Goal: Information Seeking & Learning: Learn about a topic

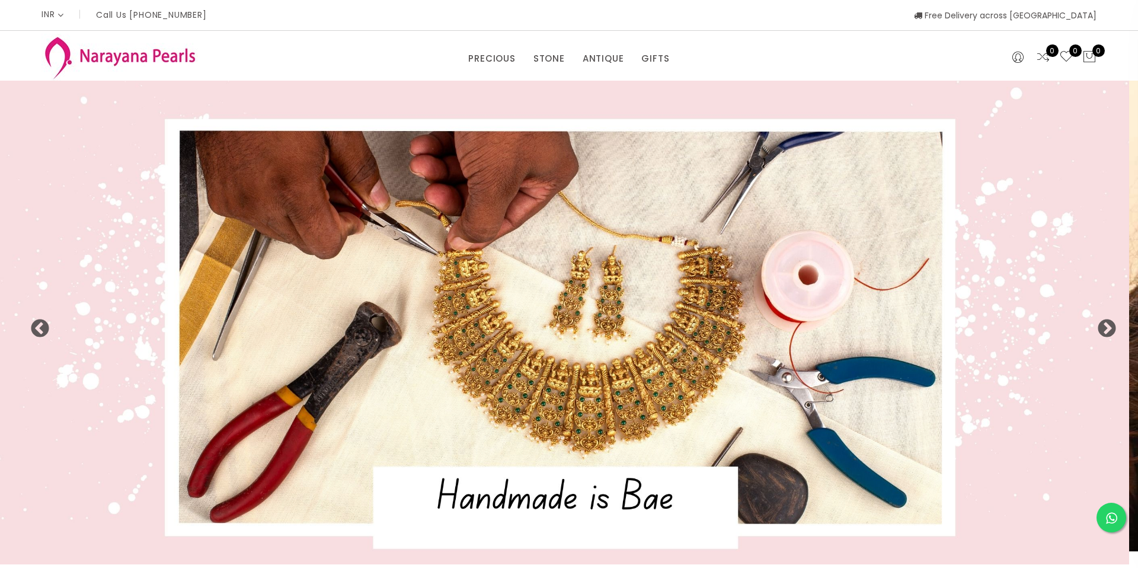
select select "INR"
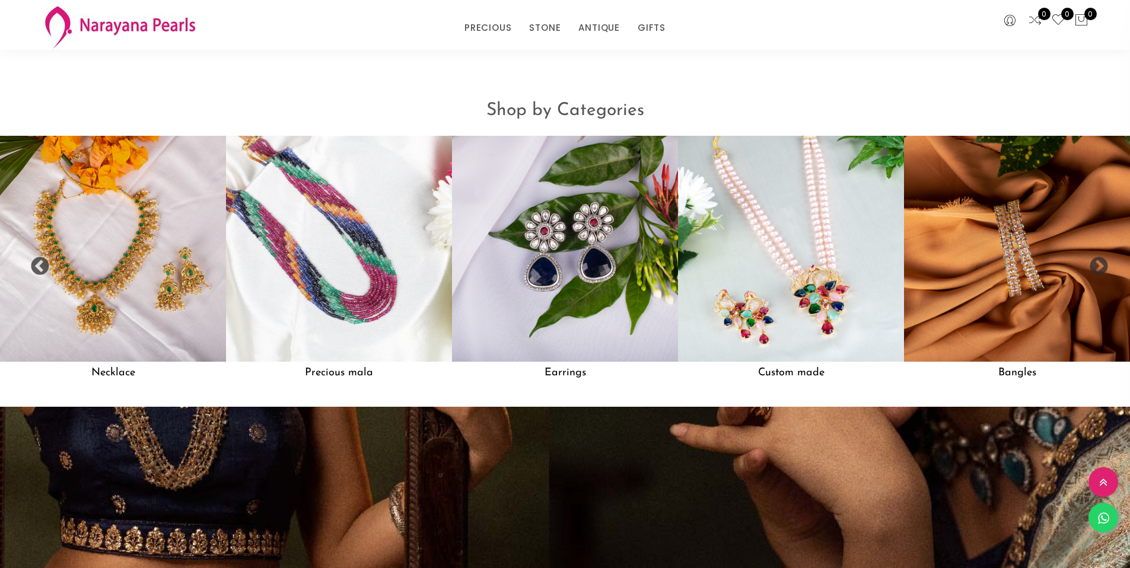
scroll to position [1184, 0]
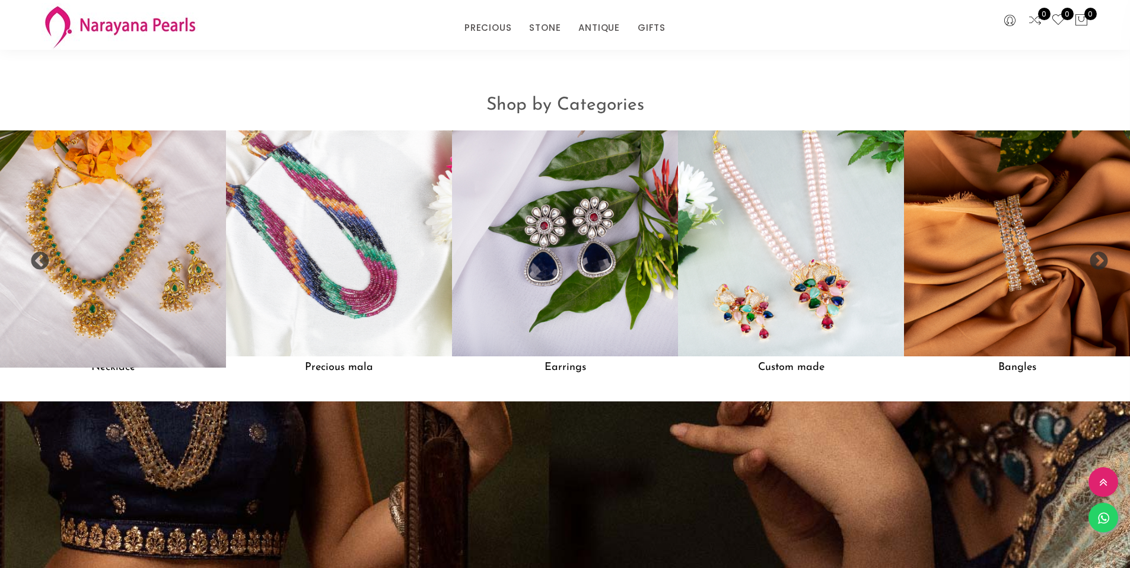
click at [135, 291] on img at bounding box center [113, 243] width 248 height 248
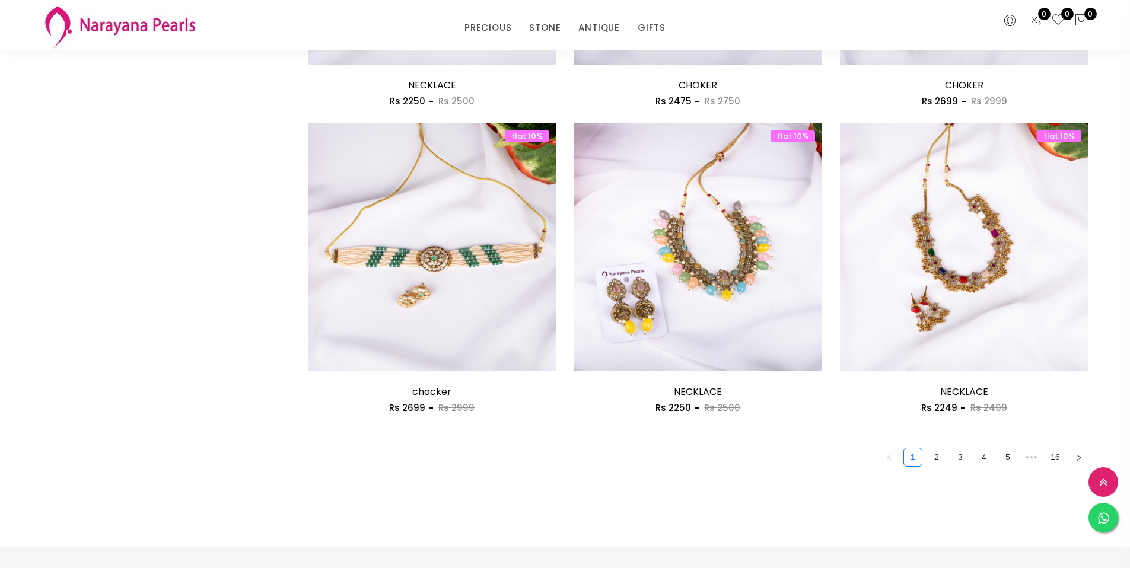
scroll to position [1907, 0]
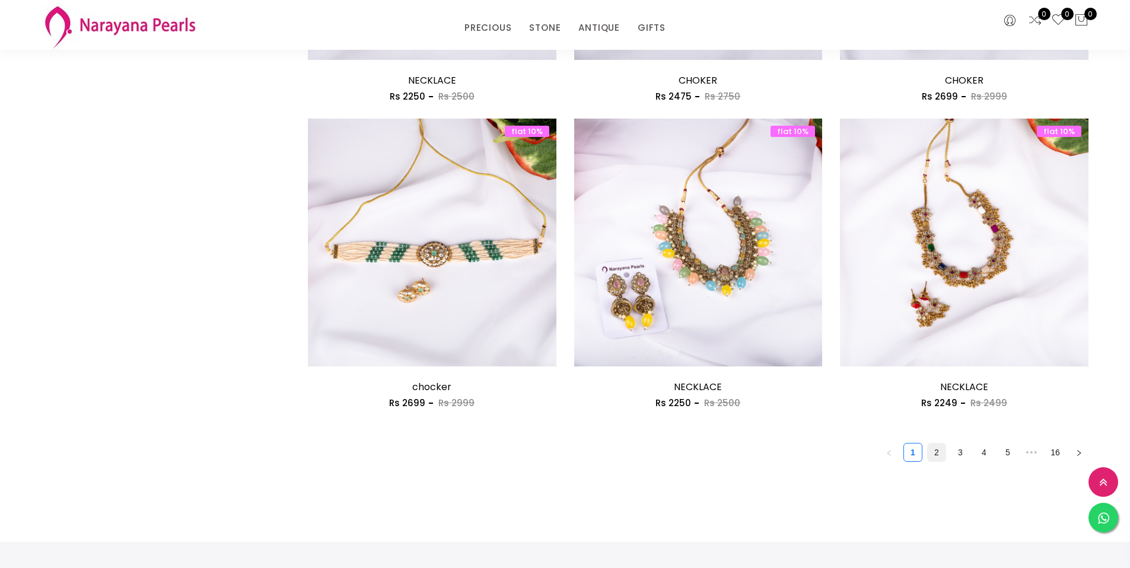
click at [934, 455] on link "2" at bounding box center [936, 453] width 18 height 18
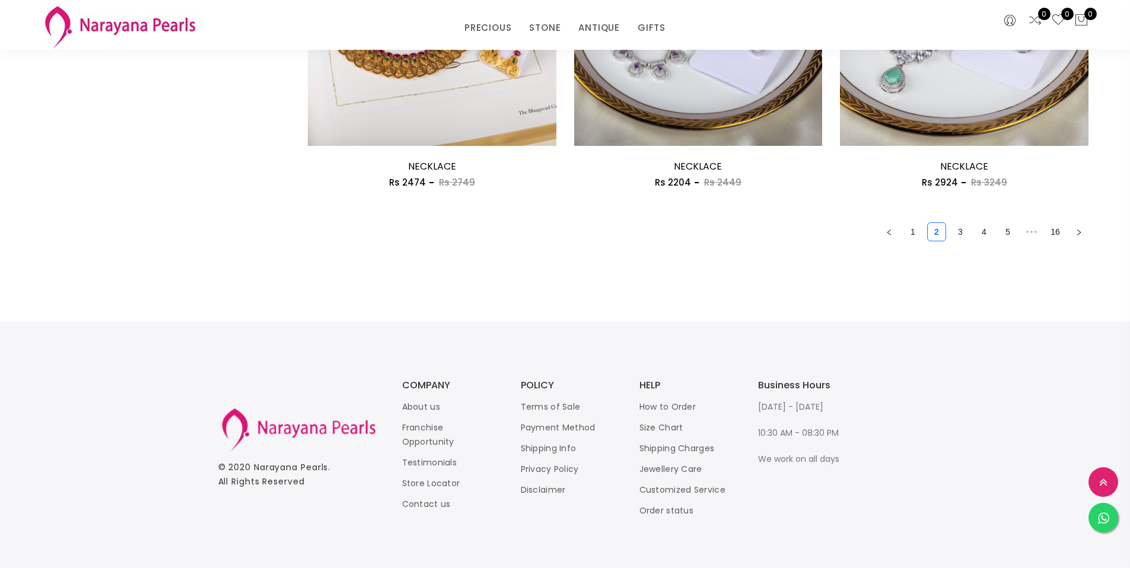
scroll to position [2137, 0]
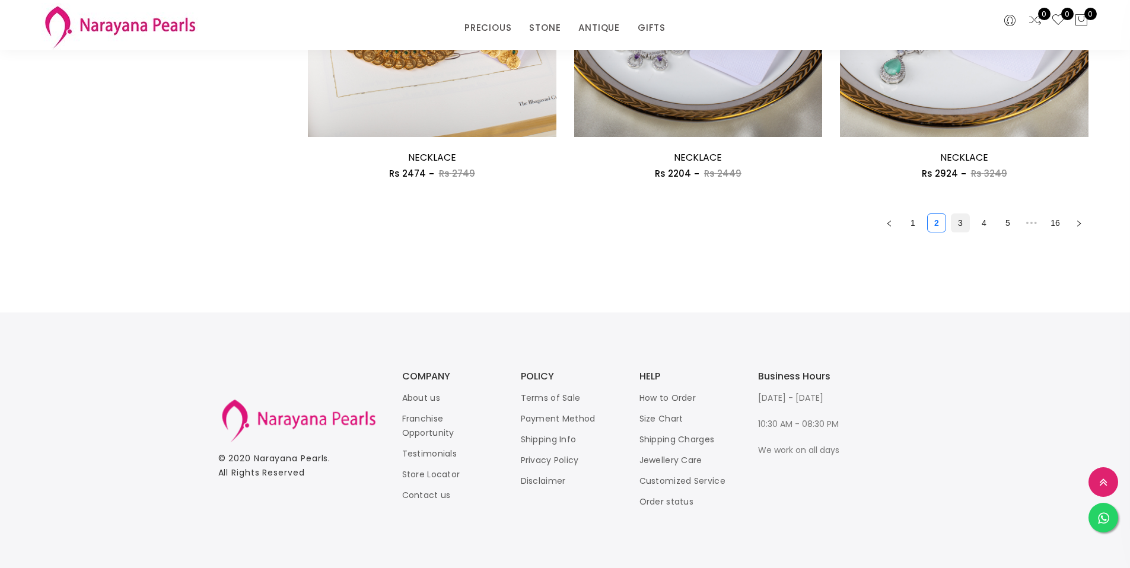
click at [952, 224] on link "3" at bounding box center [960, 223] width 18 height 18
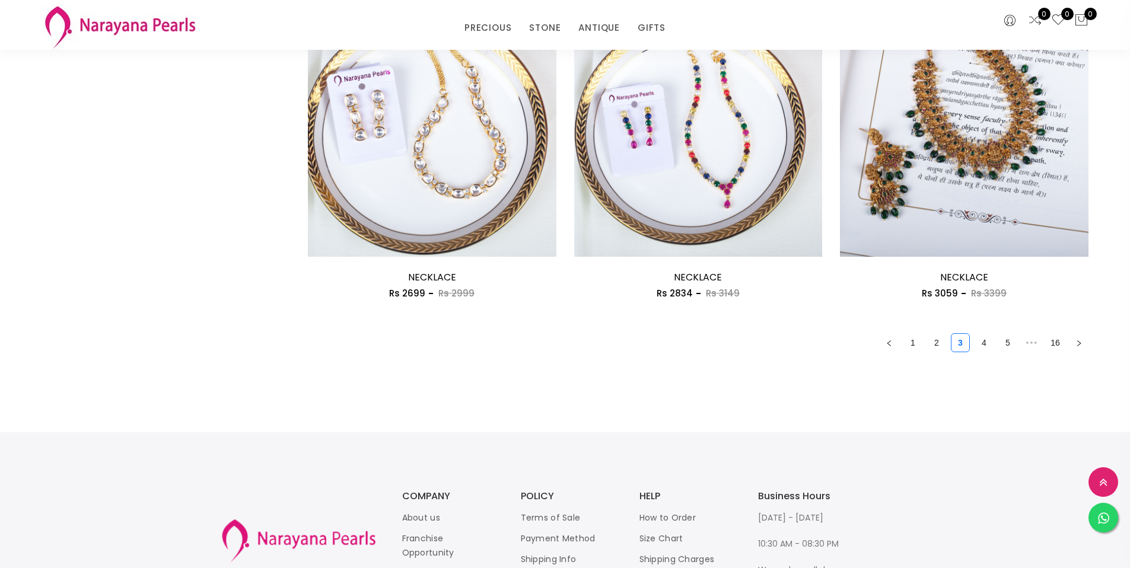
scroll to position [2137, 0]
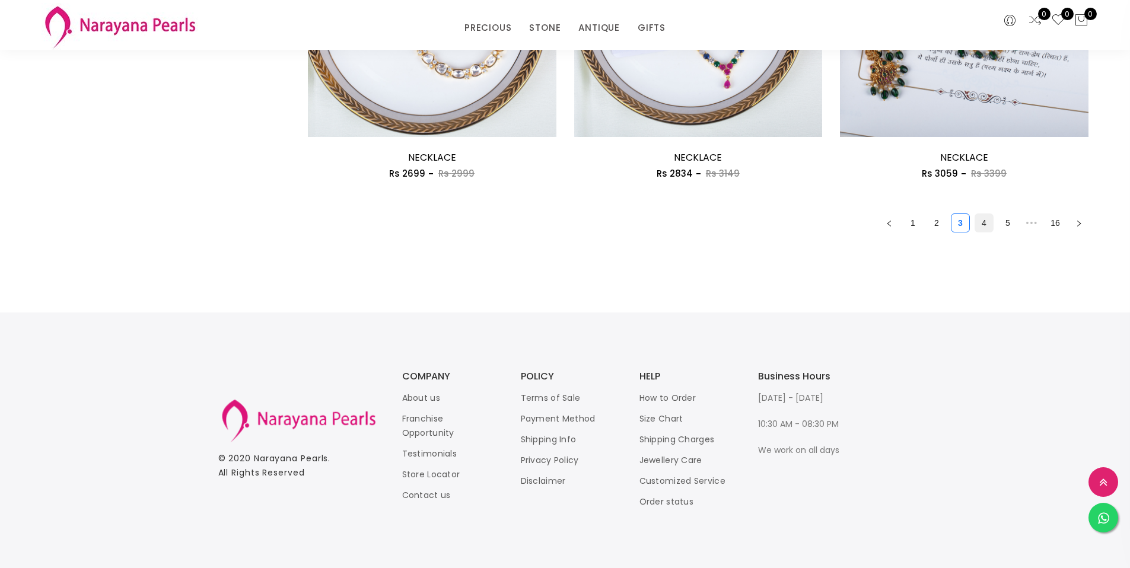
click at [983, 229] on link "4" at bounding box center [984, 223] width 18 height 18
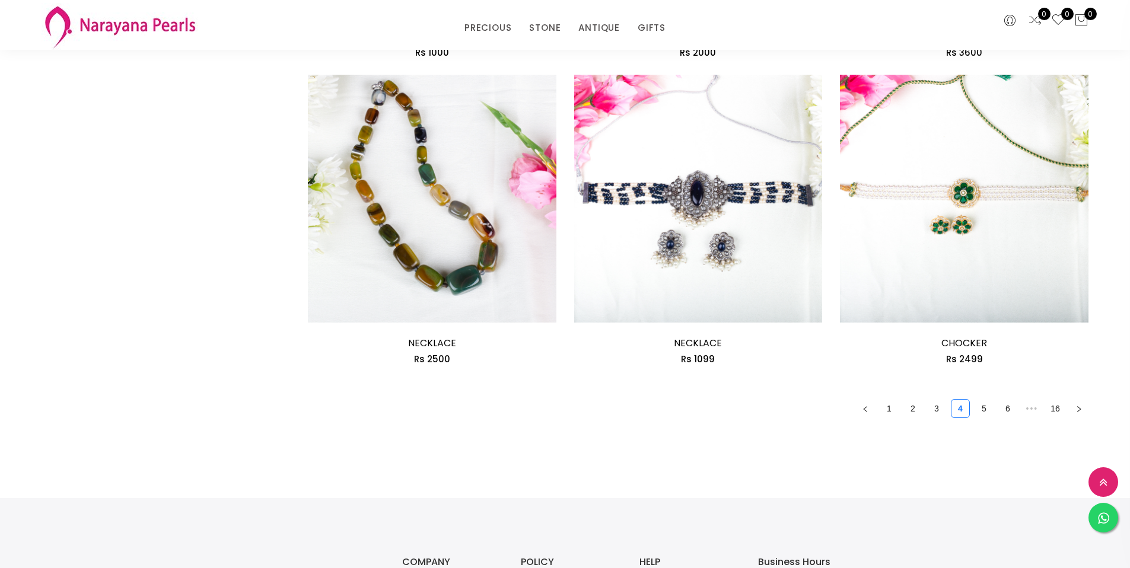
scroll to position [1958, 0]
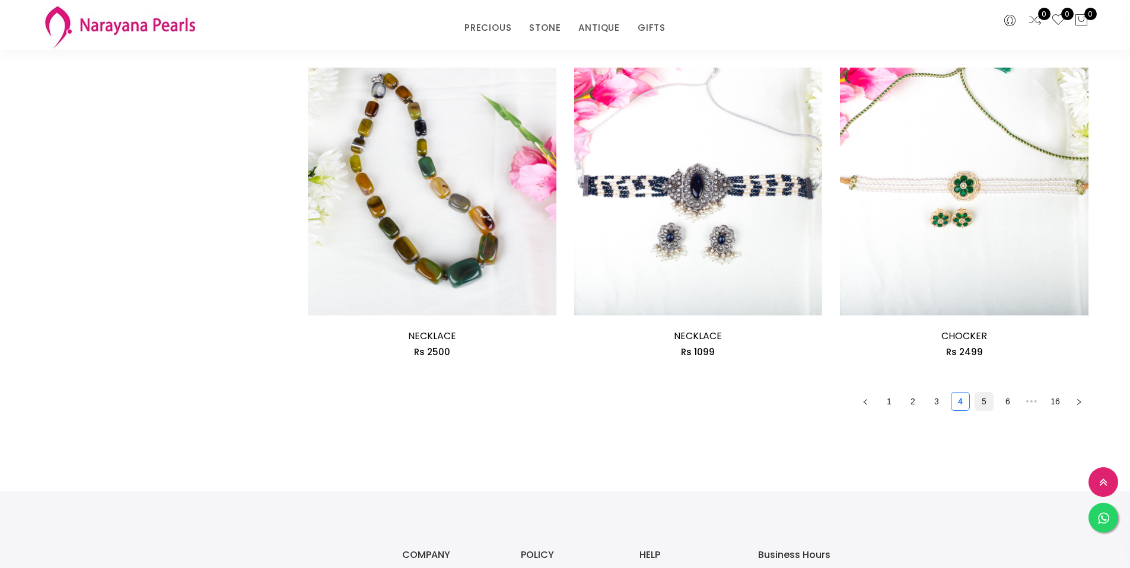
click at [985, 404] on link "5" at bounding box center [984, 402] width 18 height 18
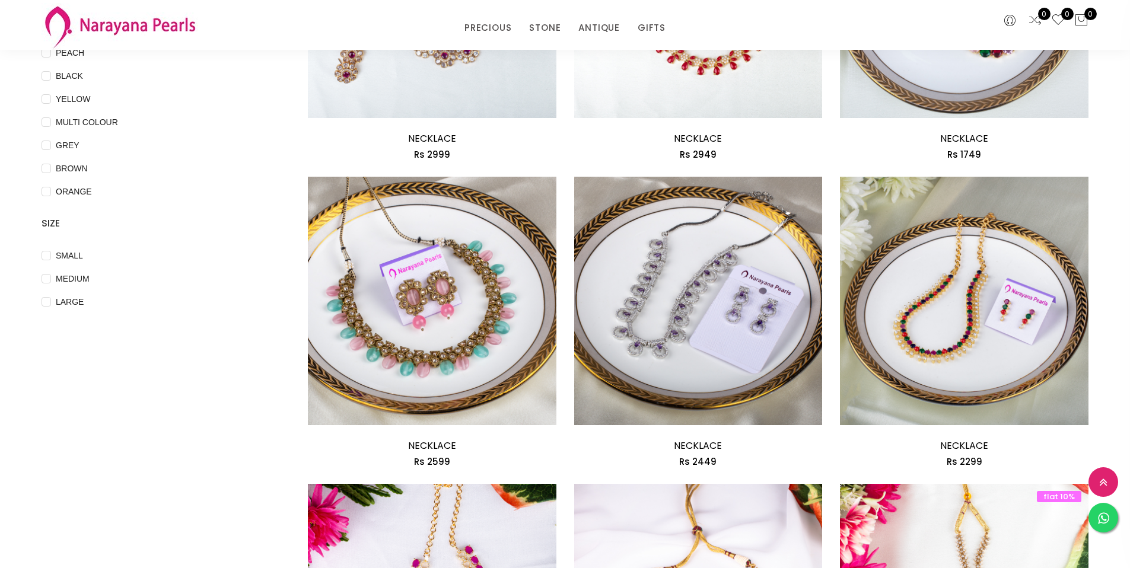
scroll to position [318, 0]
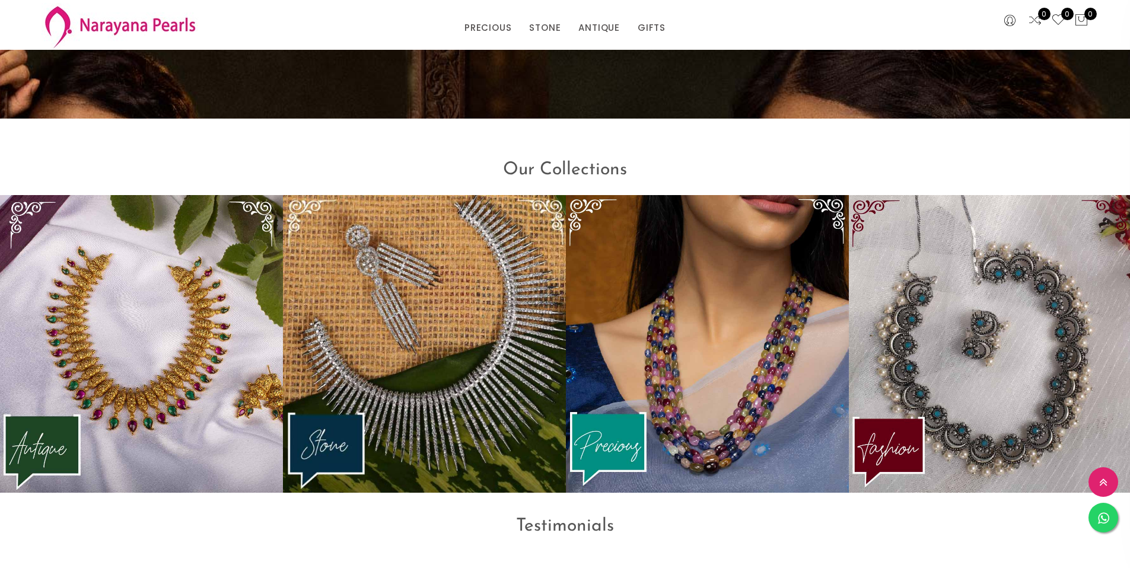
scroll to position [1877, 0]
